Goal: Connect with others: Connect with other users

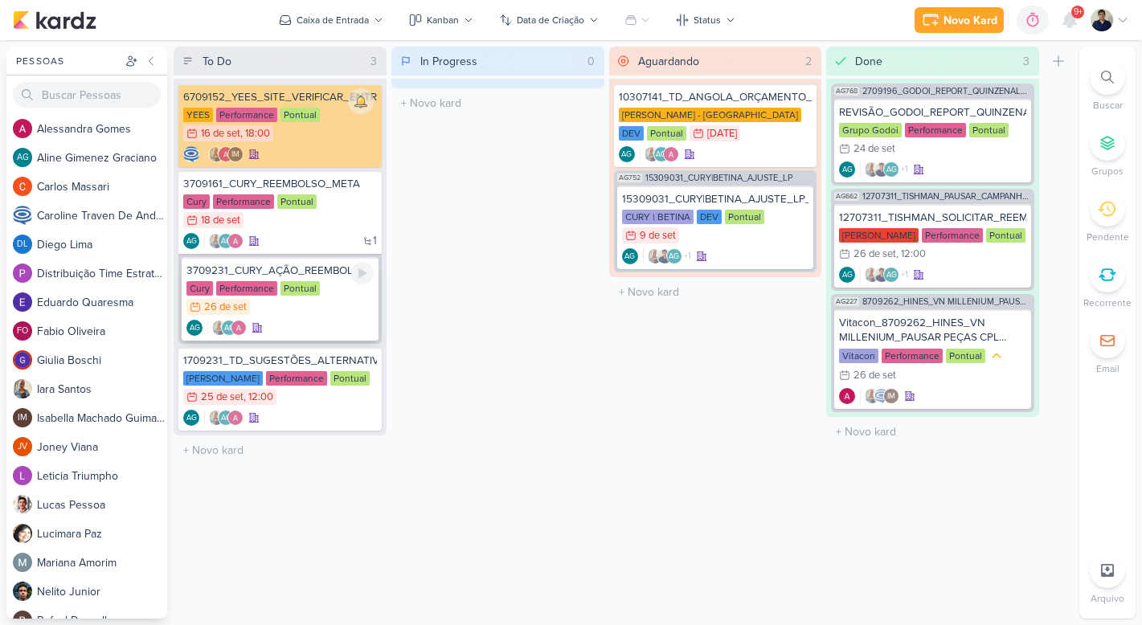
click at [337, 284] on div "Cury Performance Pontual 26/9 [DATE]" at bounding box center [279, 298] width 187 height 35
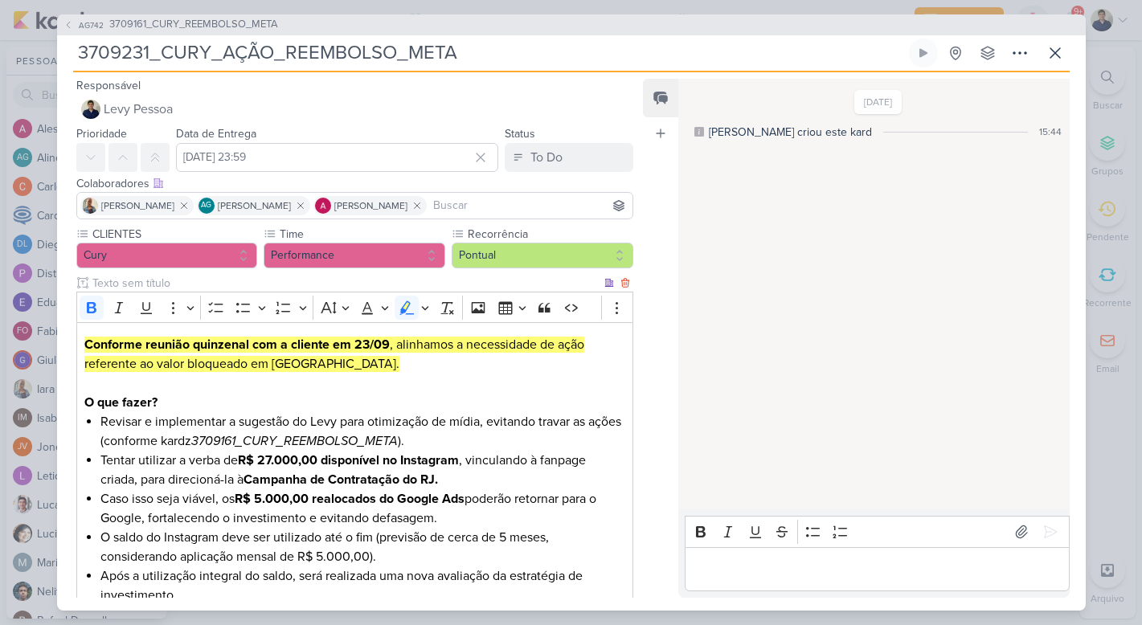
scroll to position [44, 0]
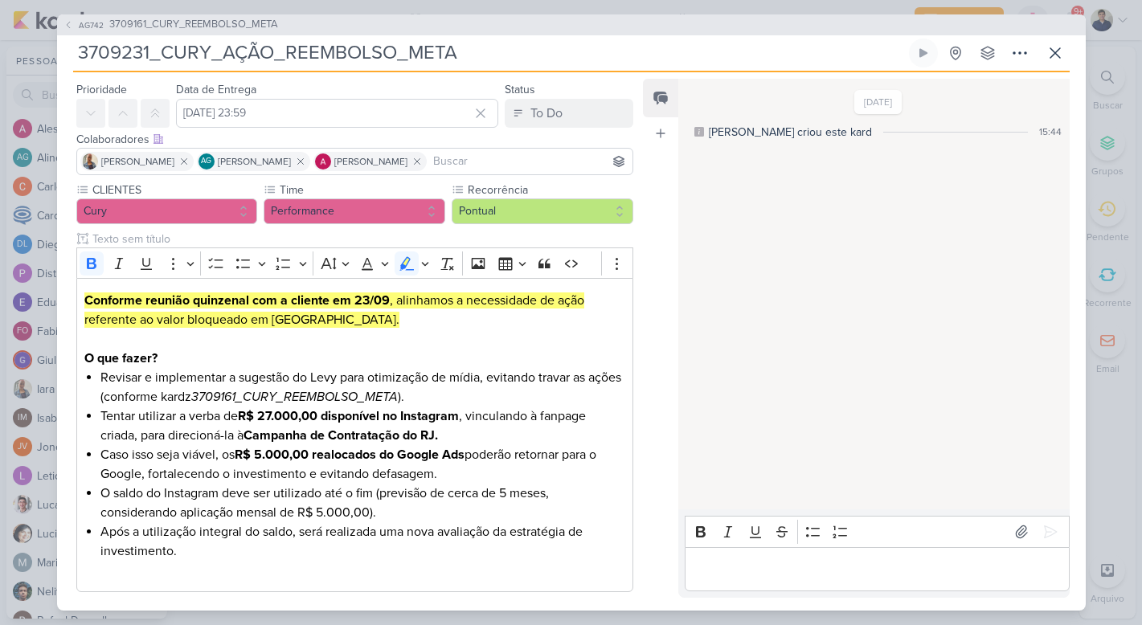
click at [730, 560] on p "Editor editing area: main" at bounding box center [876, 568] width 367 height 19
click at [1016, 538] on icon at bounding box center [1021, 532] width 16 height 16
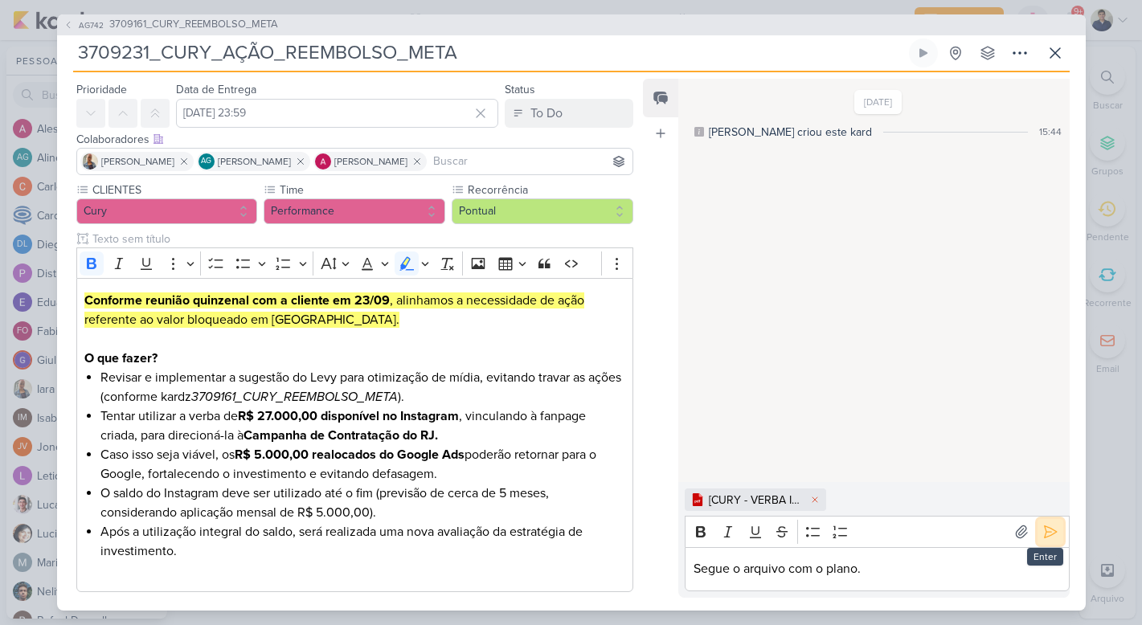
click at [1042, 534] on icon at bounding box center [1050, 532] width 16 height 16
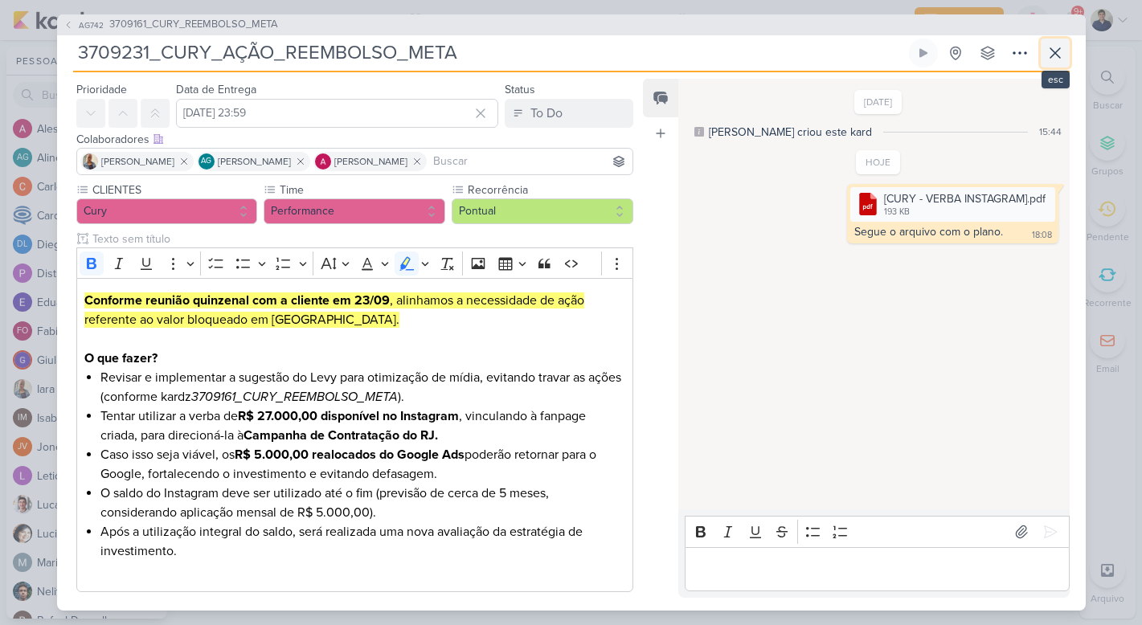
click at [1054, 55] on icon at bounding box center [1054, 52] width 19 height 19
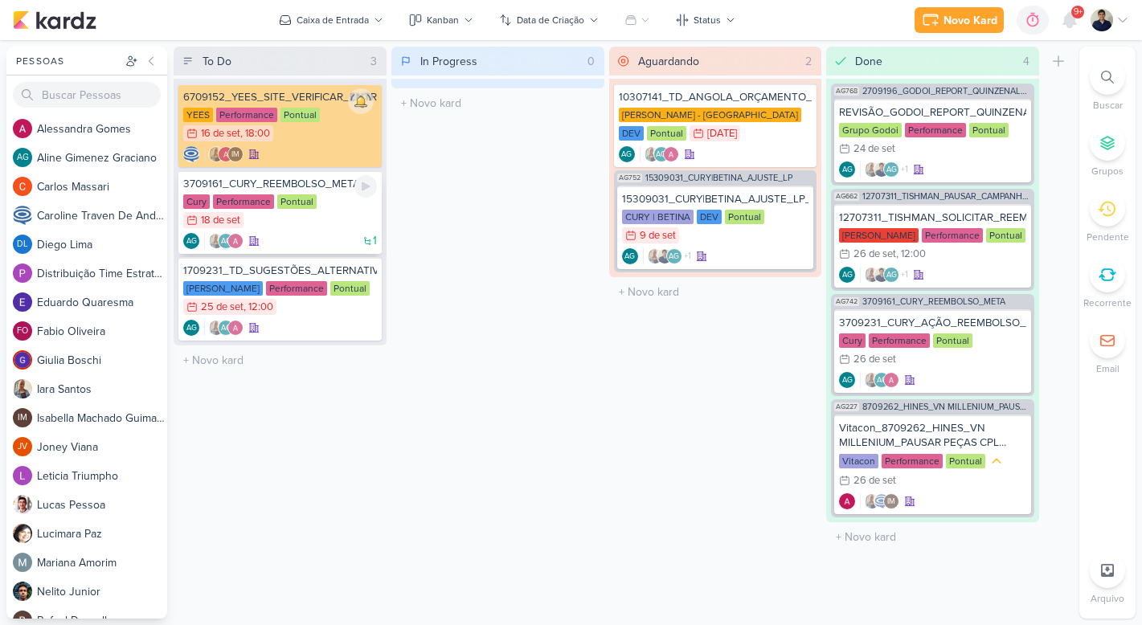
click at [344, 226] on div "Cury Performance Pontual 18/9 18 de set" at bounding box center [280, 211] width 194 height 35
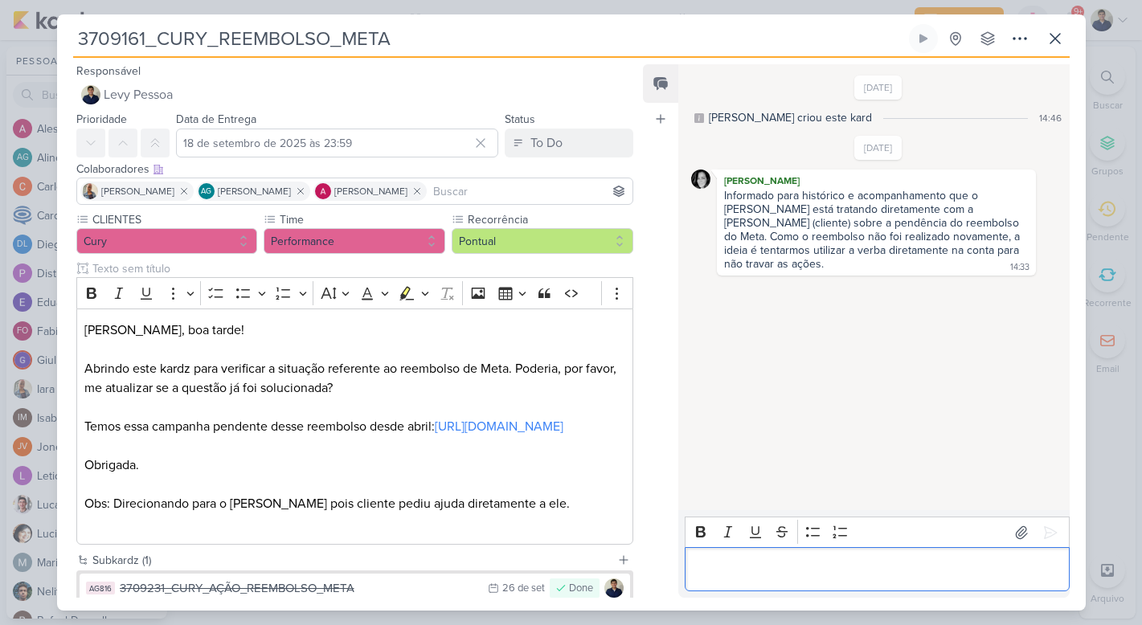
click at [726, 558] on div "Editor editing area: main" at bounding box center [877, 569] width 384 height 44
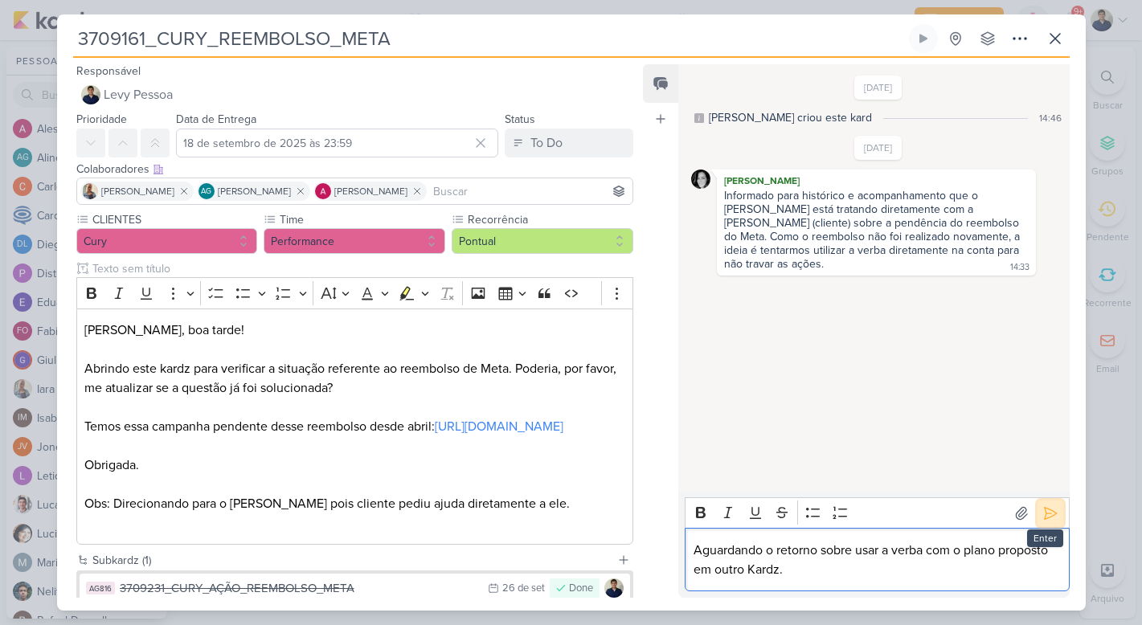
click at [1048, 513] on icon at bounding box center [1050, 513] width 16 height 16
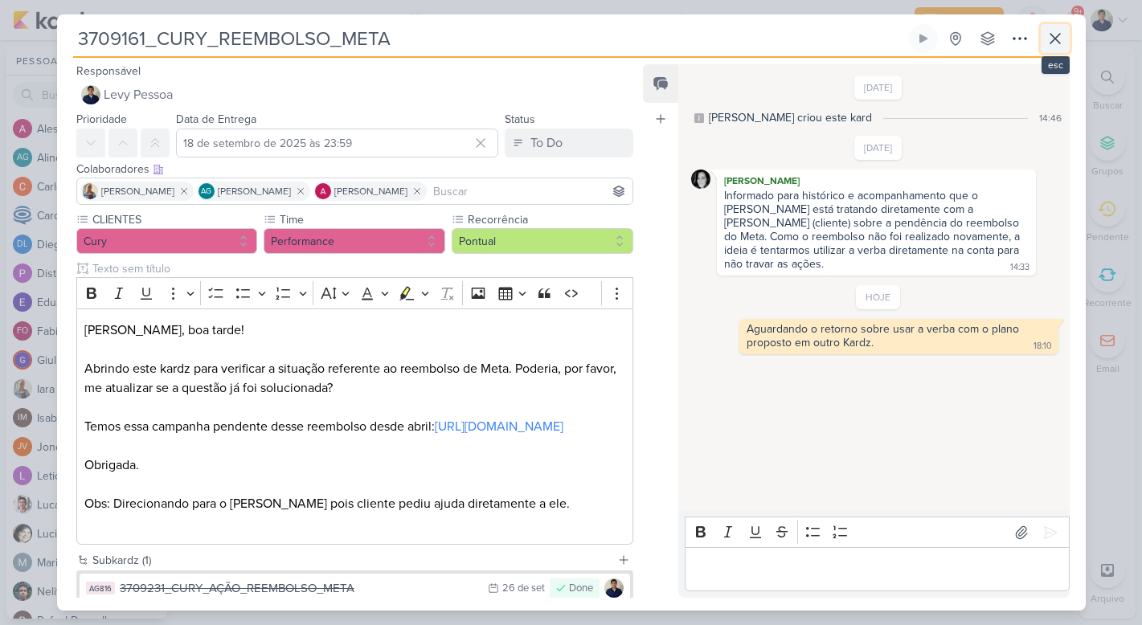
click at [1059, 37] on icon at bounding box center [1054, 38] width 19 height 19
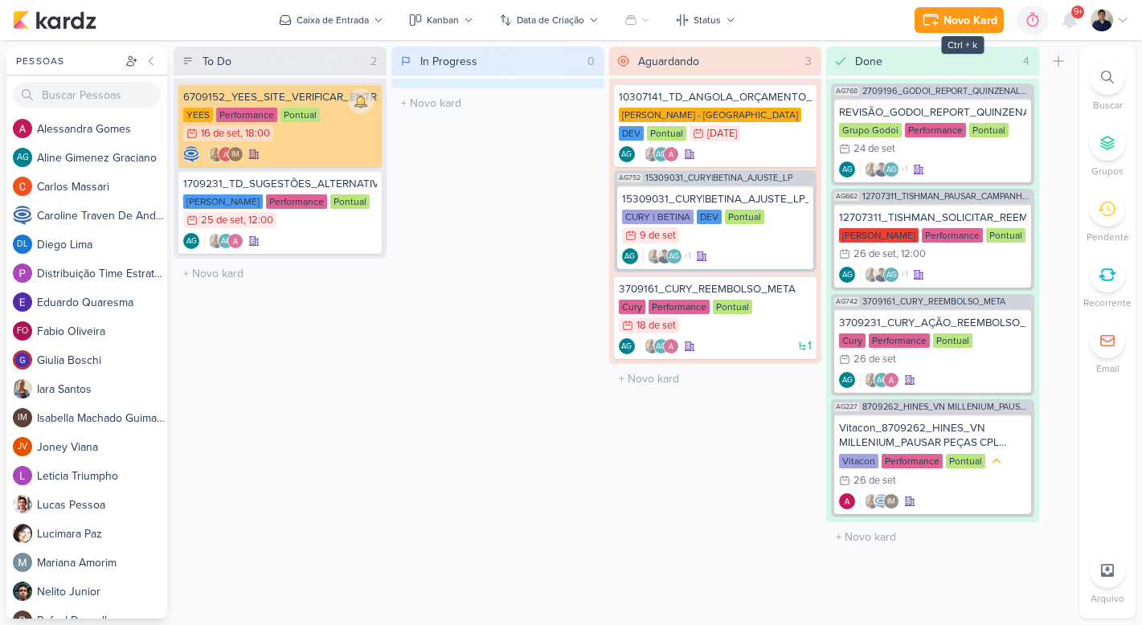
drag, startPoint x: 338, startPoint y: 215, endPoint x: 954, endPoint y: 17, distance: 646.4
